Goal: Task Accomplishment & Management: Complete application form

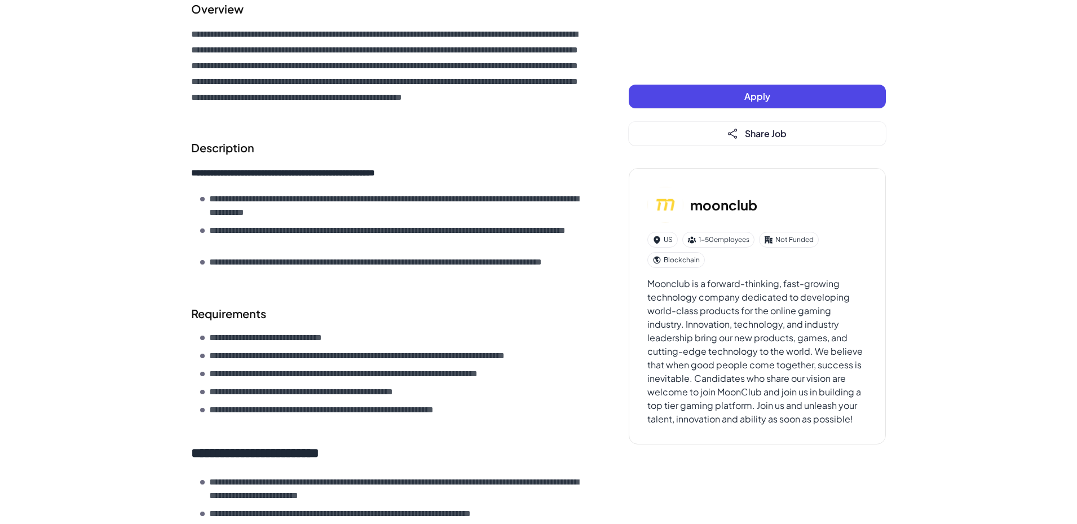
scroll to position [226, 0]
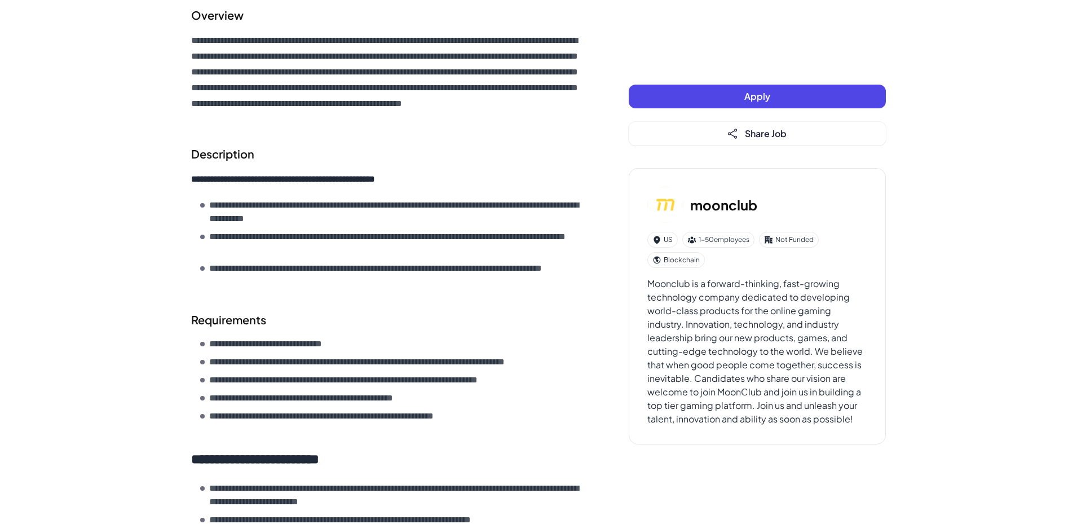
click at [704, 91] on button "Apply" at bounding box center [757, 97] width 257 height 24
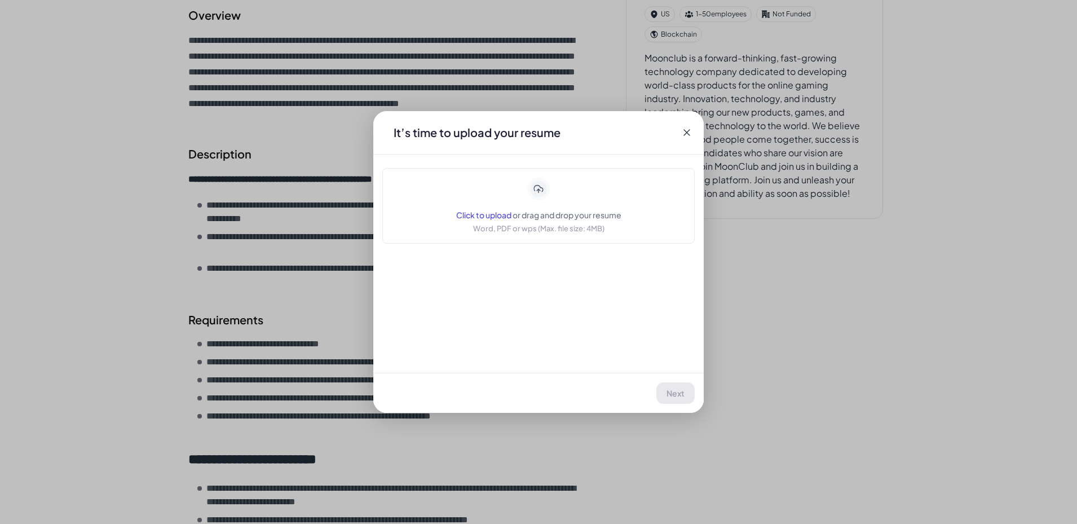
click at [557, 196] on div "Click to upload or drag and drop your resume Word, PDF or wps (Max. file size: …" at bounding box center [538, 206] width 165 height 56
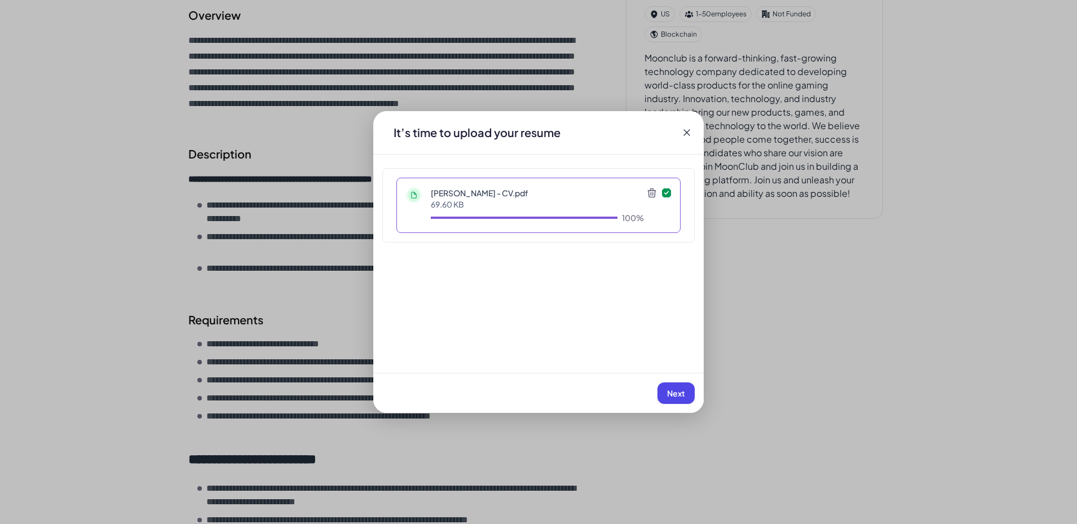
click at [653, 194] on icon at bounding box center [651, 192] width 11 height 11
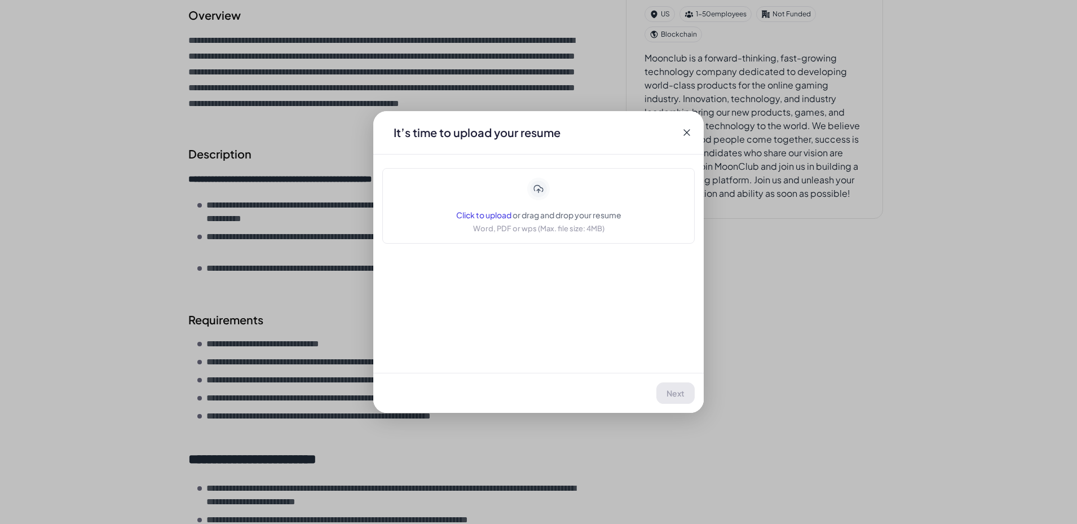
click at [681, 130] on icon at bounding box center [686, 132] width 11 height 11
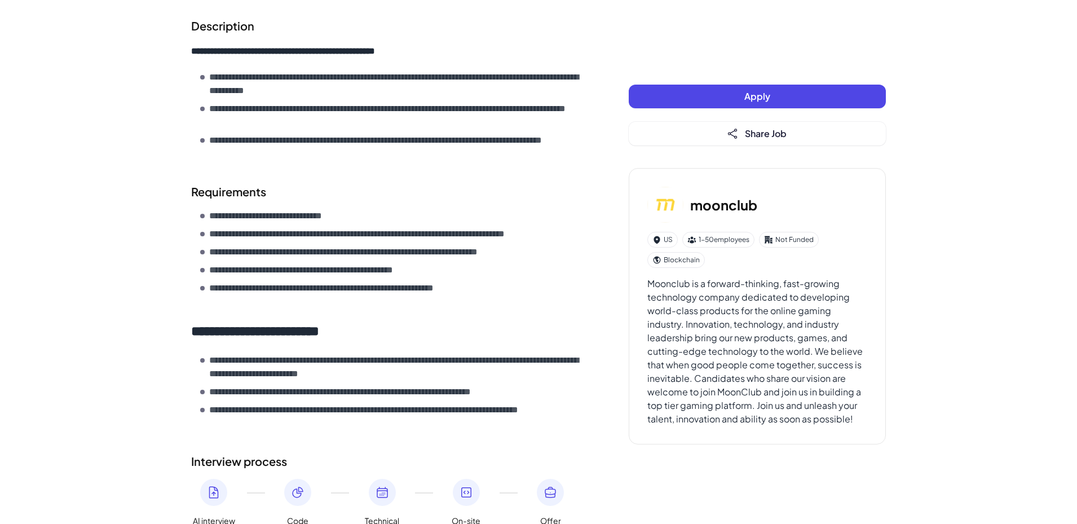
scroll to position [436, 0]
